Goal: Information Seeking & Learning: Learn about a topic

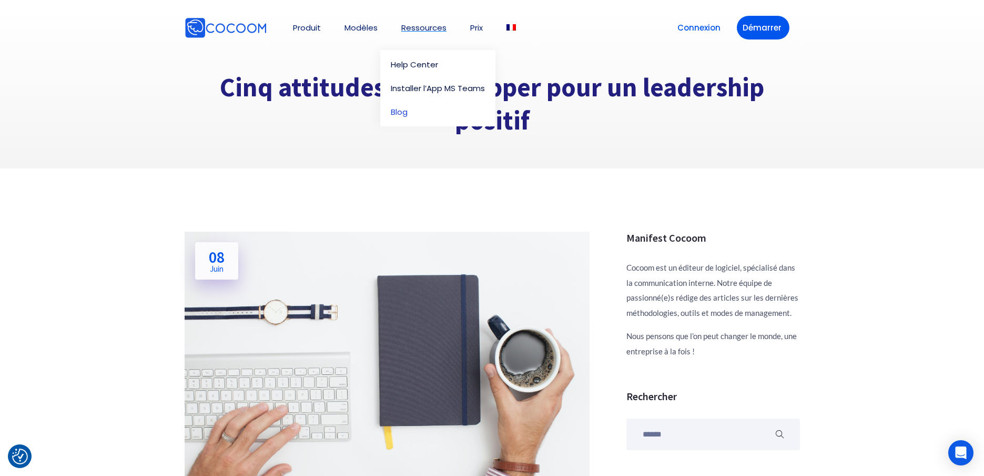
click at [402, 115] on link "Blog" at bounding box center [440, 112] width 99 height 8
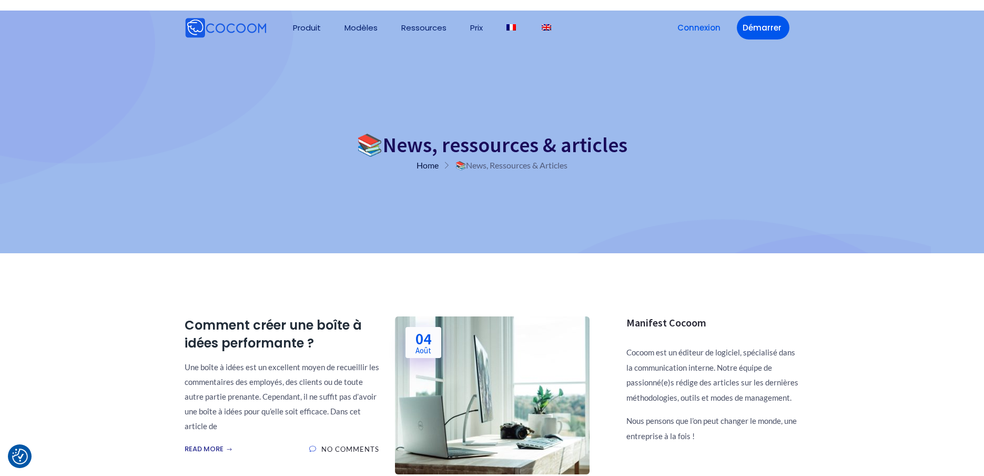
scroll to position [33, 0]
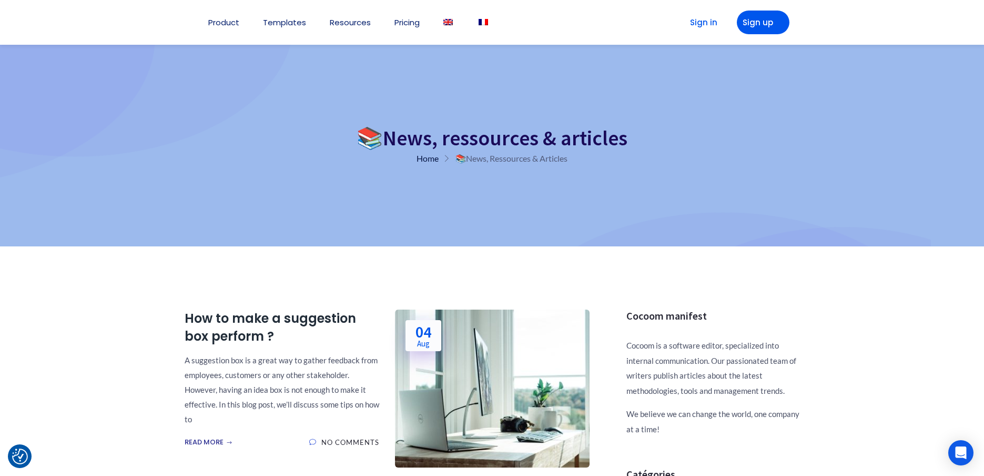
scroll to position [17, 0]
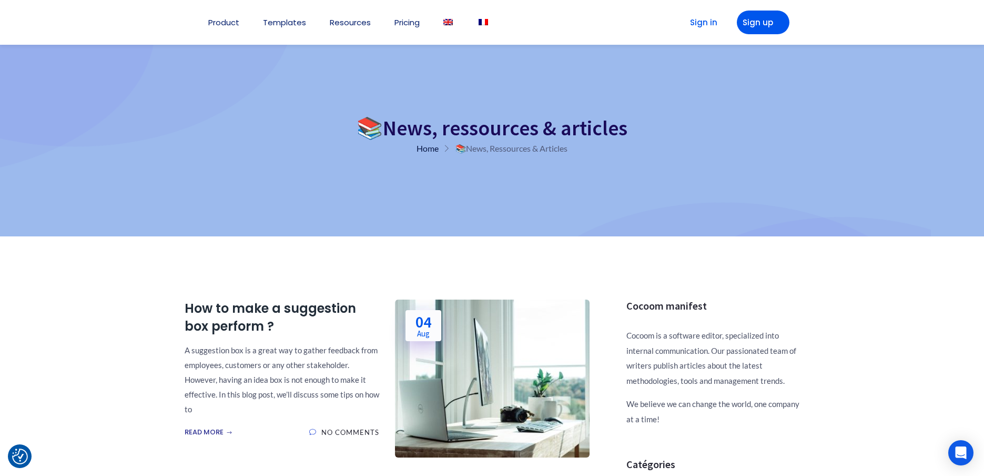
click at [250, 365] on p "A suggestion box is a great way to gather feedback from employees, customers or…" at bounding box center [282, 379] width 195 height 74
click at [235, 323] on link "How to make a suggestion box perform ?" at bounding box center [282, 316] width 195 height 35
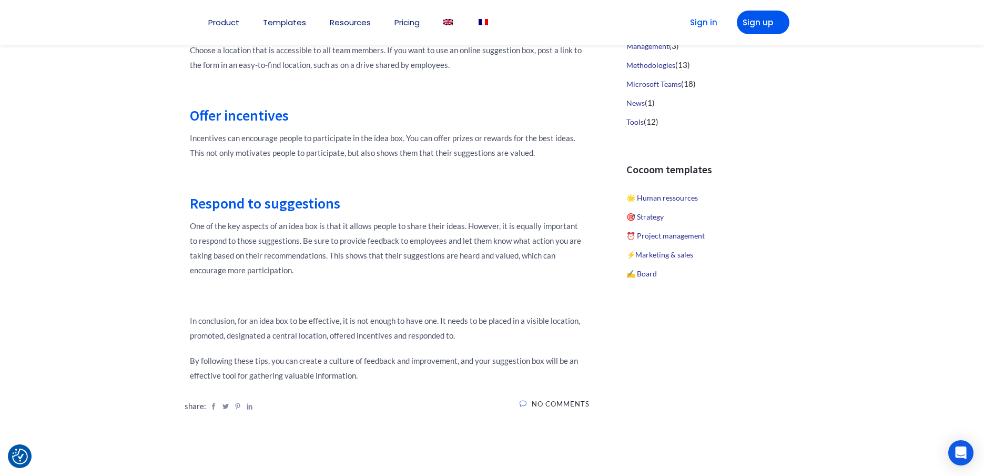
scroll to position [668, 0]
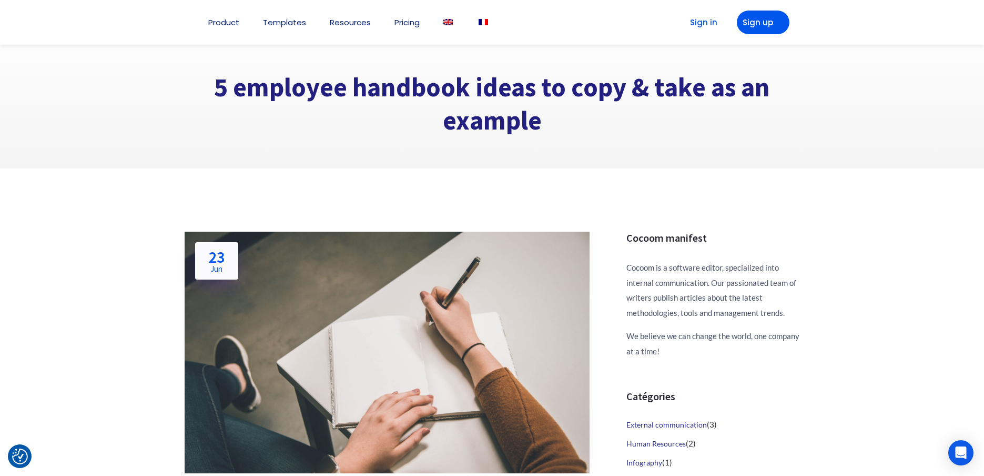
scroll to position [375, 0]
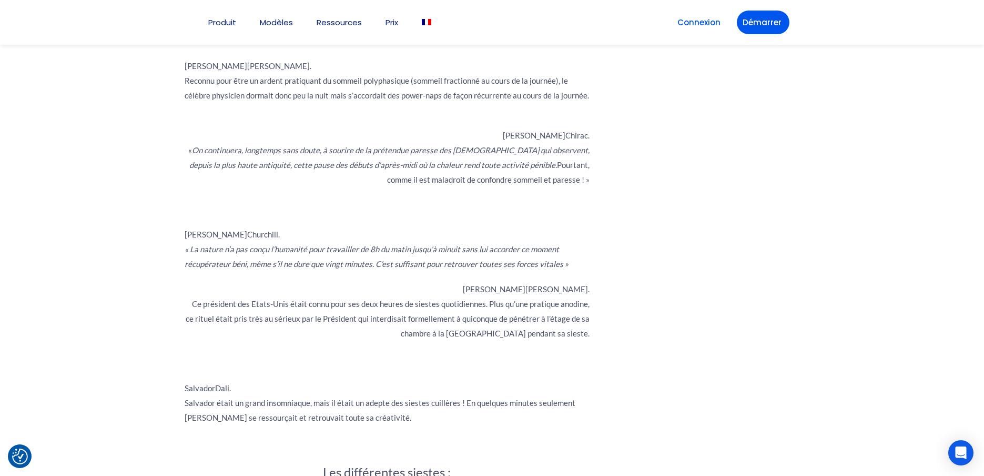
scroll to position [828, 0]
